Goal: Task Accomplishment & Management: Use online tool/utility

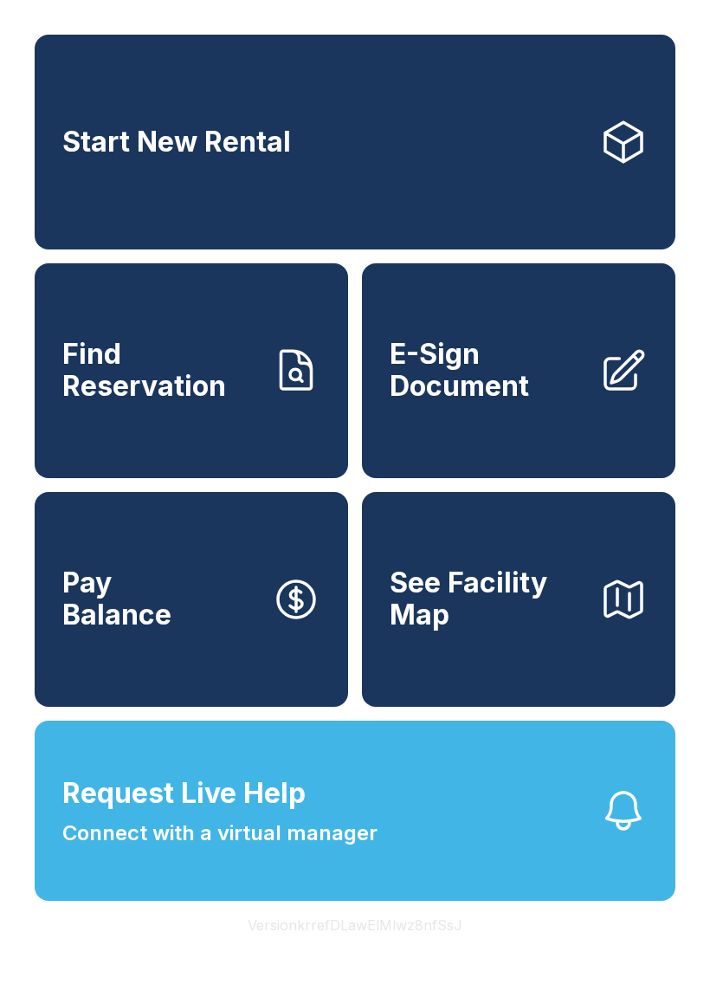
scroll to position [21, 0]
click at [354, 101] on link "Start New Rental" at bounding box center [355, 142] width 641 height 215
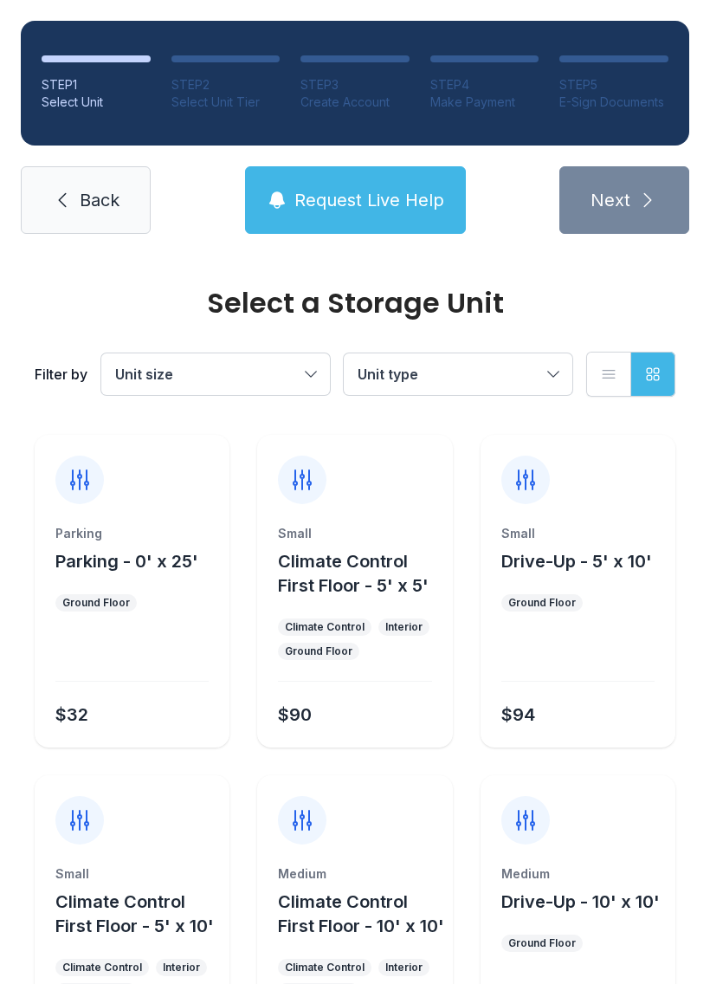
click at [90, 197] on span "Back" at bounding box center [100, 200] width 40 height 24
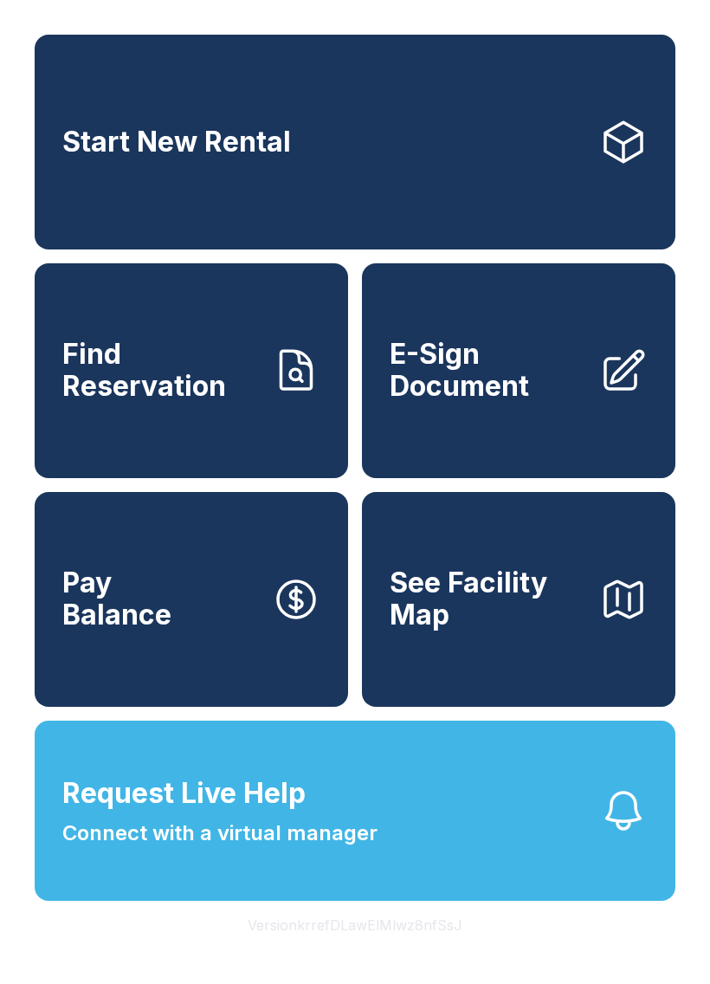
click at [280, 949] on button "Version krrefDLawElMlwz8nfSsJ" at bounding box center [355, 925] width 243 height 49
click at [331, 949] on button "Version krrefDLawElMlwz8nfSsJ" at bounding box center [355, 925] width 243 height 49
click at [306, 949] on button "Version krrefDLawElMlwz8nfSsJ" at bounding box center [355, 925] width 243 height 49
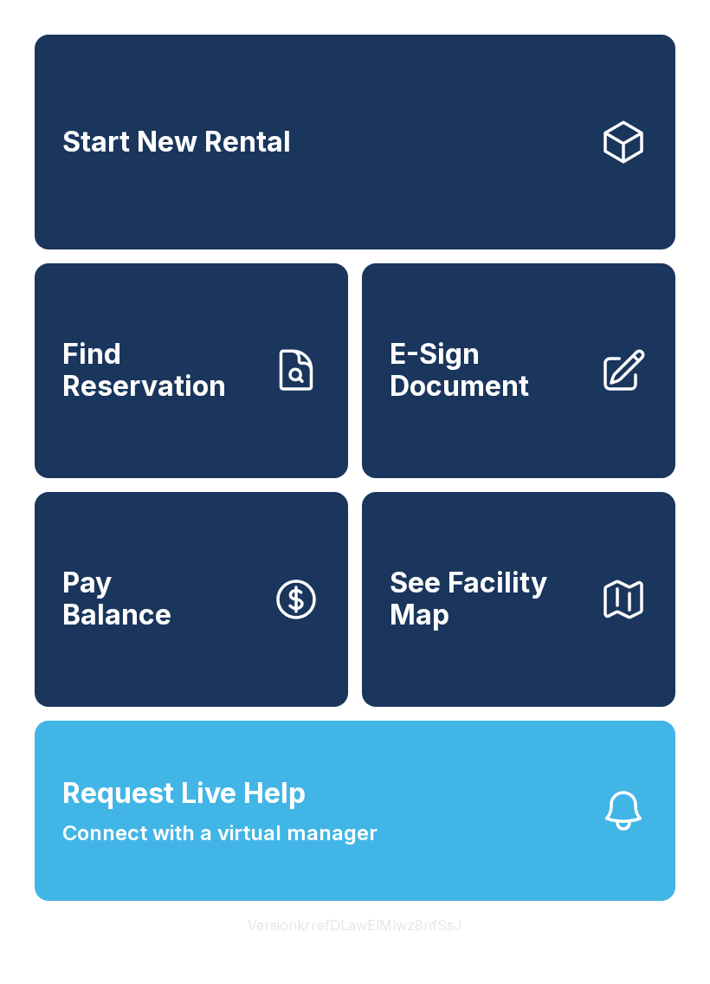
click at [298, 949] on button "Version krrefDLawElMlwz8nfSsJ" at bounding box center [355, 925] width 243 height 49
click at [297, 949] on button "Version krrefDLawElMlwz8nfSsJ" at bounding box center [355, 925] width 243 height 49
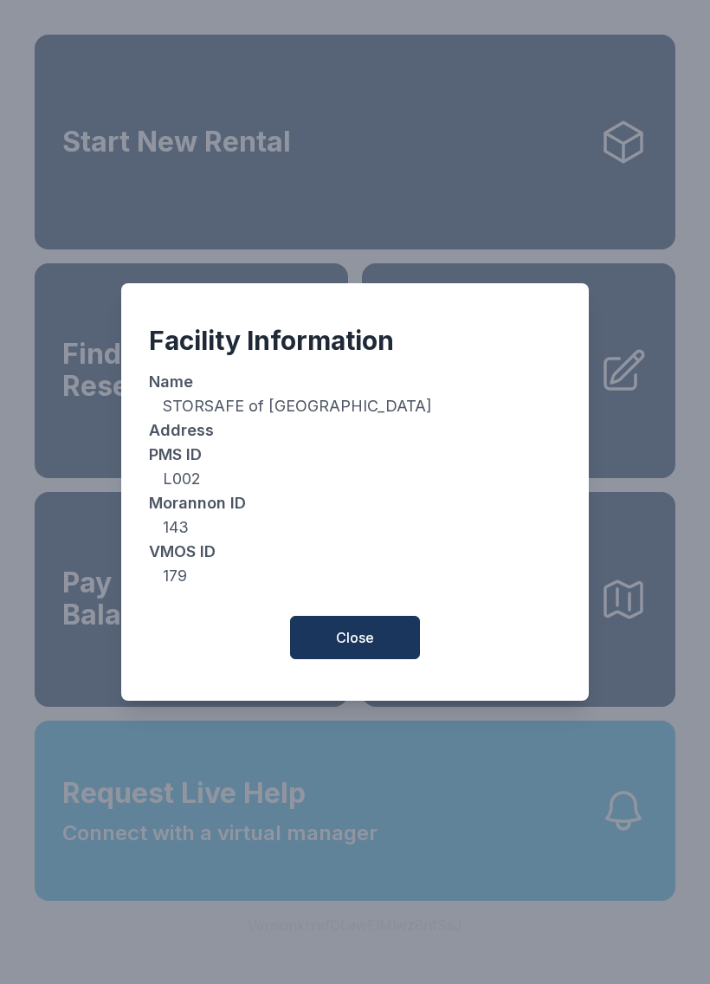
click at [389, 643] on button "Close" at bounding box center [355, 637] width 130 height 43
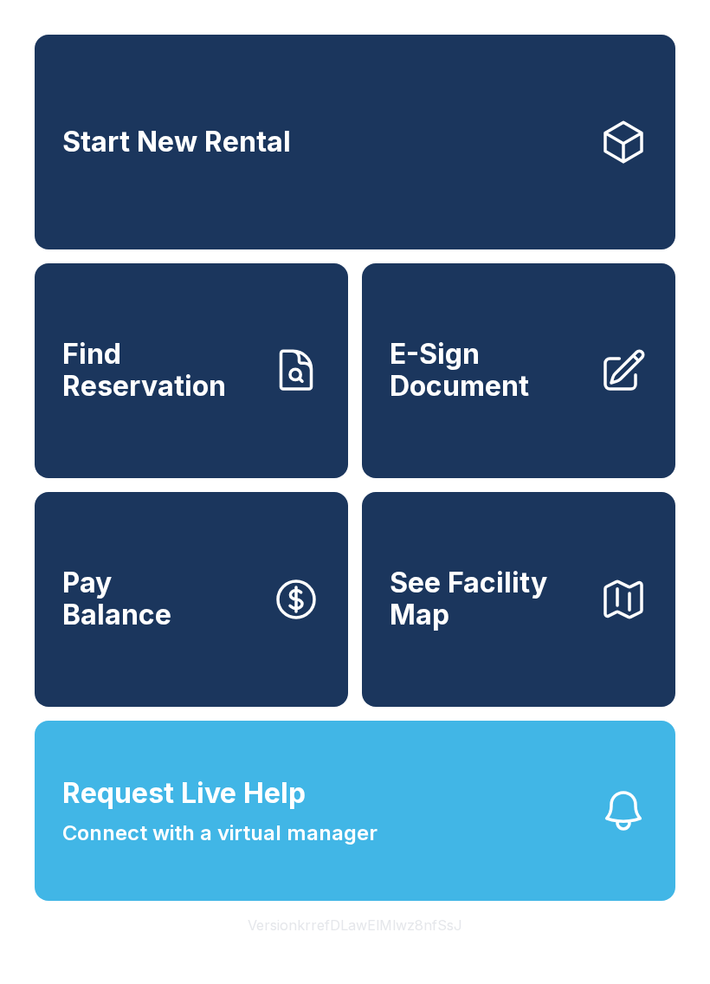
click at [407, 857] on button "Request Live Help Connect with a virtual manager" at bounding box center [355, 811] width 641 height 180
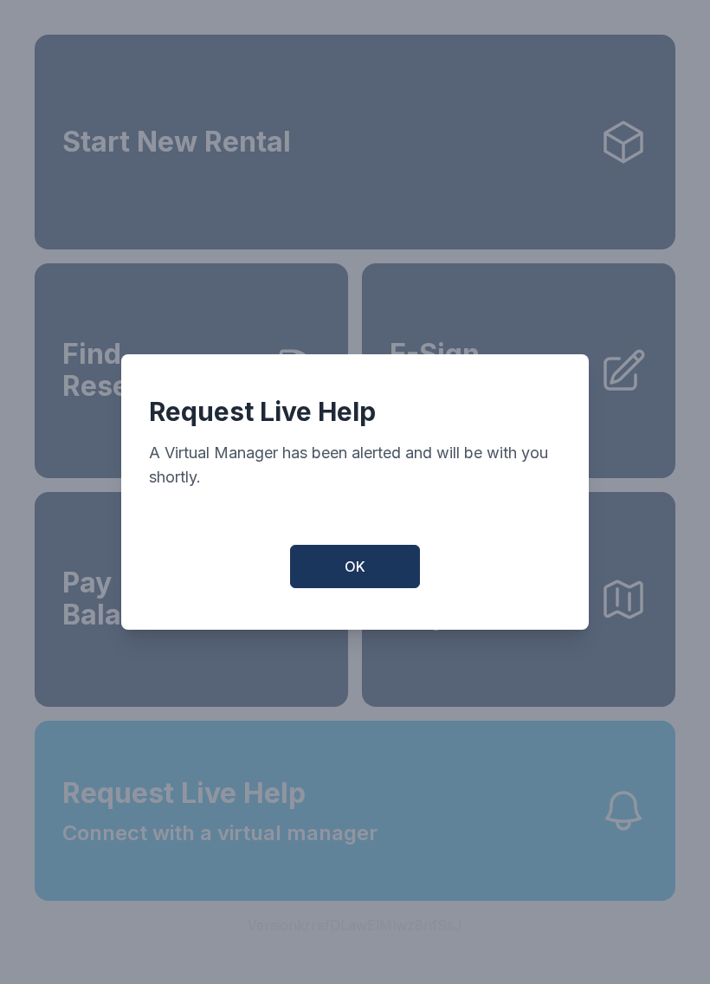
click at [382, 566] on button "OK" at bounding box center [355, 566] width 130 height 43
